Goal: Find specific page/section: Find specific page/section

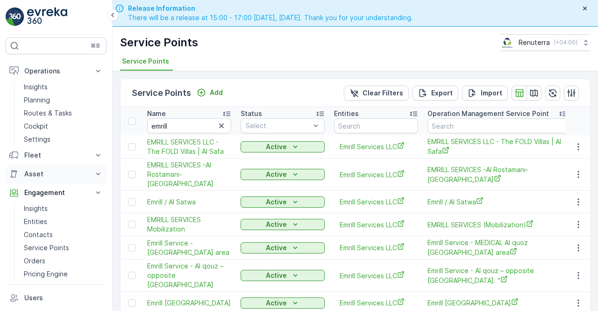
scroll to position [234, 0]
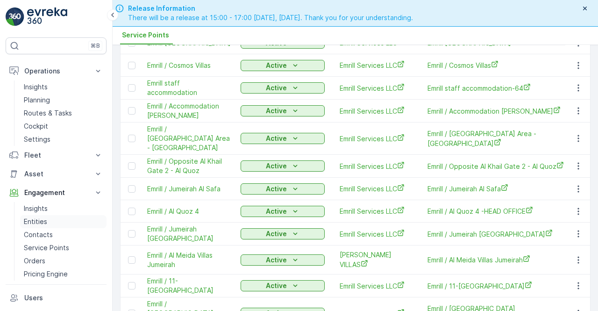
click at [47, 223] on link "Entities" at bounding box center [63, 221] width 86 height 13
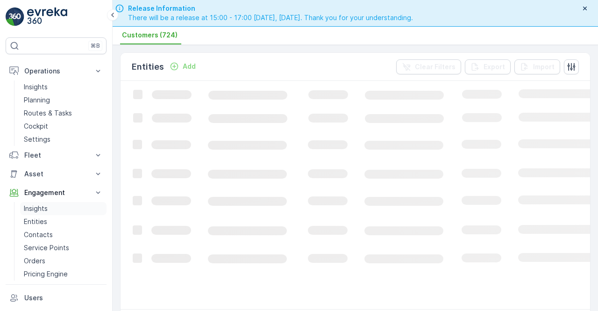
click at [50, 206] on link "Insights" at bounding box center [63, 208] width 86 height 13
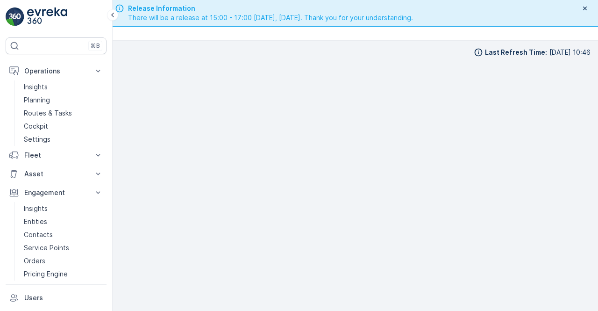
scroll to position [7, 0]
